Goal: Information Seeking & Learning: Learn about a topic

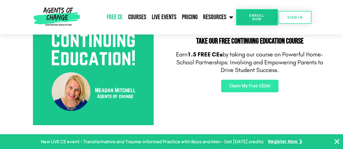
scroll to position [228, 0]
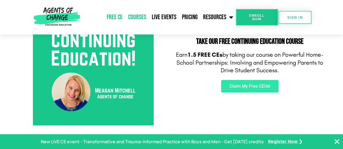
click at [140, 16] on link "Courses" at bounding box center [137, 17] width 24 height 14
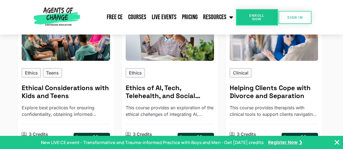
scroll to position [706, 0]
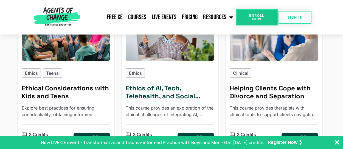
click at [164, 85] on h5 "Ethics of AI, Tech, Telehealth, and Social Media" at bounding box center [170, 93] width 88 height 16
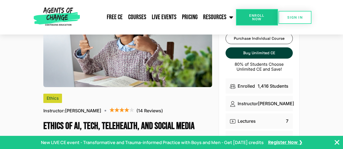
scroll to position [43, 0]
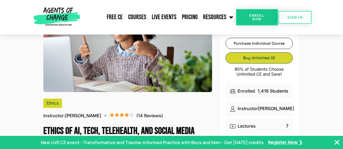
click at [243, 58] on span "Buy Unlimited CE" at bounding box center [259, 58] width 67 height 4
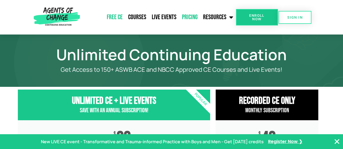
click at [114, 15] on link "Free CE" at bounding box center [114, 17] width 21 height 14
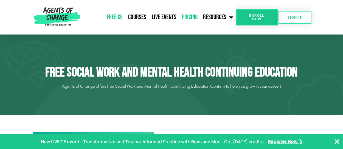
click at [188, 19] on link "Pricing" at bounding box center [189, 17] width 21 height 14
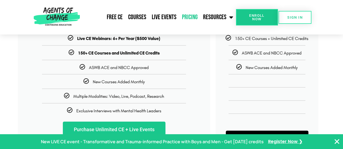
scroll to position [130, 0]
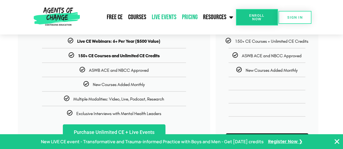
click at [159, 18] on link "Live Events" at bounding box center [164, 17] width 30 height 14
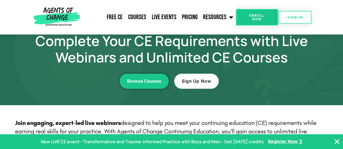
scroll to position [37, 0]
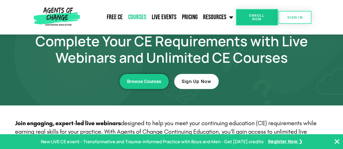
click at [136, 18] on link "Courses" at bounding box center [137, 17] width 24 height 14
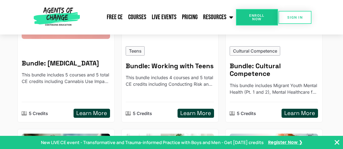
scroll to position [437, 0]
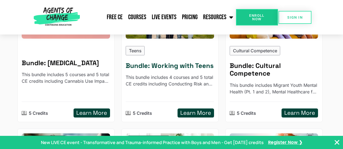
click at [192, 114] on h5 "Learn More" at bounding box center [195, 113] width 31 height 7
